Goal: Task Accomplishment & Management: Manage account settings

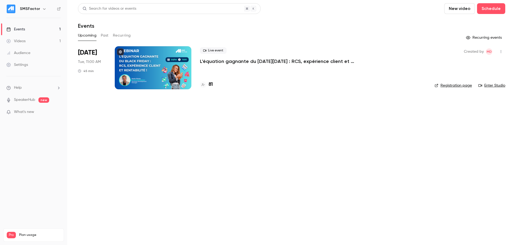
click at [220, 62] on p "L'équation gagnante du [DATE][DATE] : RCS, expérience client et rentabilité !" at bounding box center [280, 61] width 161 height 6
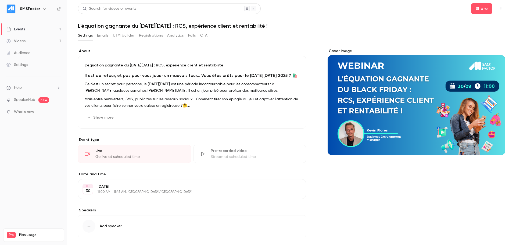
click at [119, 36] on button "UTM builder" at bounding box center [124, 35] width 22 height 9
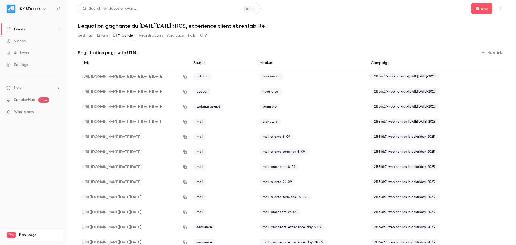
click at [148, 36] on button "Registrations" at bounding box center [151, 35] width 24 height 9
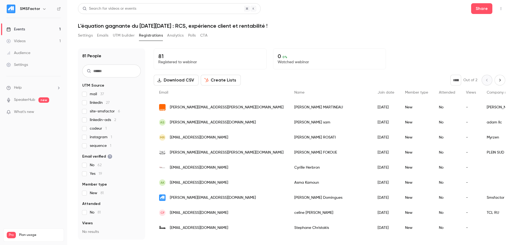
click at [99, 145] on span "sequence 1" at bounding box center [101, 145] width 22 height 5
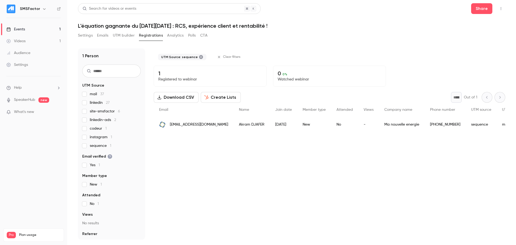
click at [99, 145] on span "sequence 1" at bounding box center [101, 145] width 22 height 5
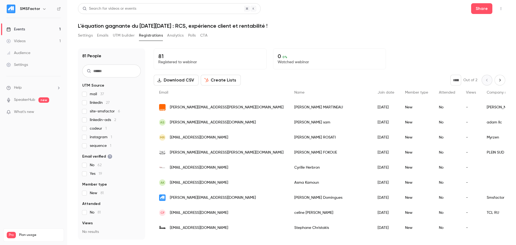
click at [95, 94] on span "mail 37" at bounding box center [97, 93] width 14 height 5
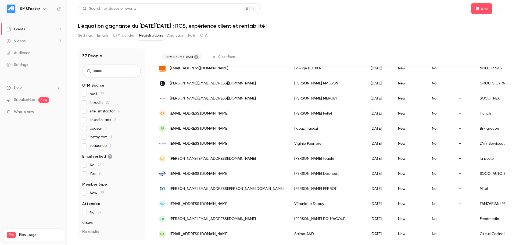
scroll to position [331, 0]
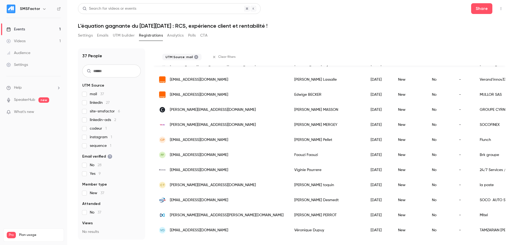
click at [93, 95] on span "mail 37" at bounding box center [97, 93] width 14 height 5
